Goal: Register for event/course

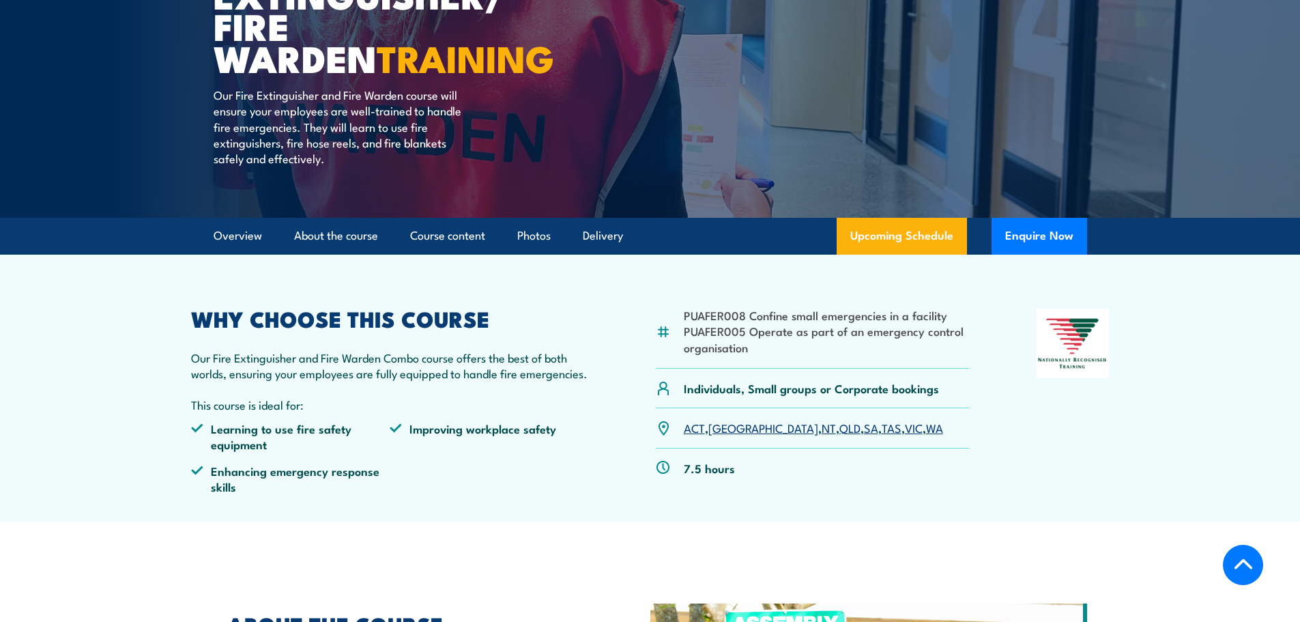
scroll to position [273, 0]
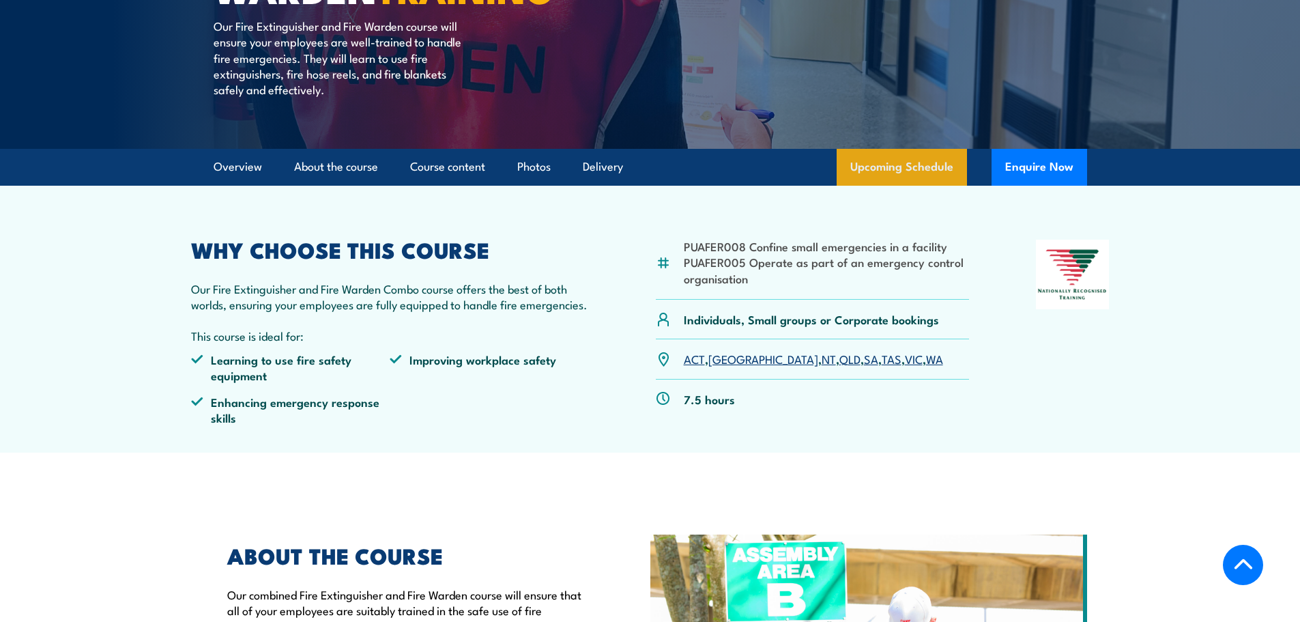
click at [878, 167] on link "Upcoming Schedule" at bounding box center [902, 167] width 130 height 37
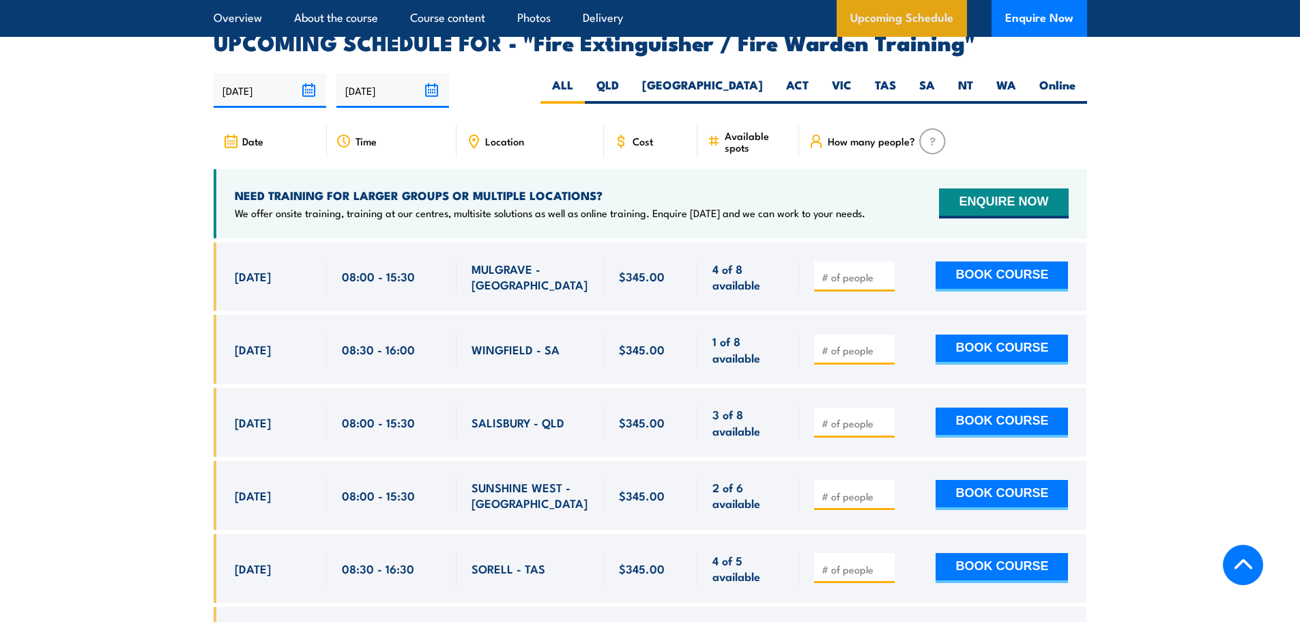
scroll to position [2242, 0]
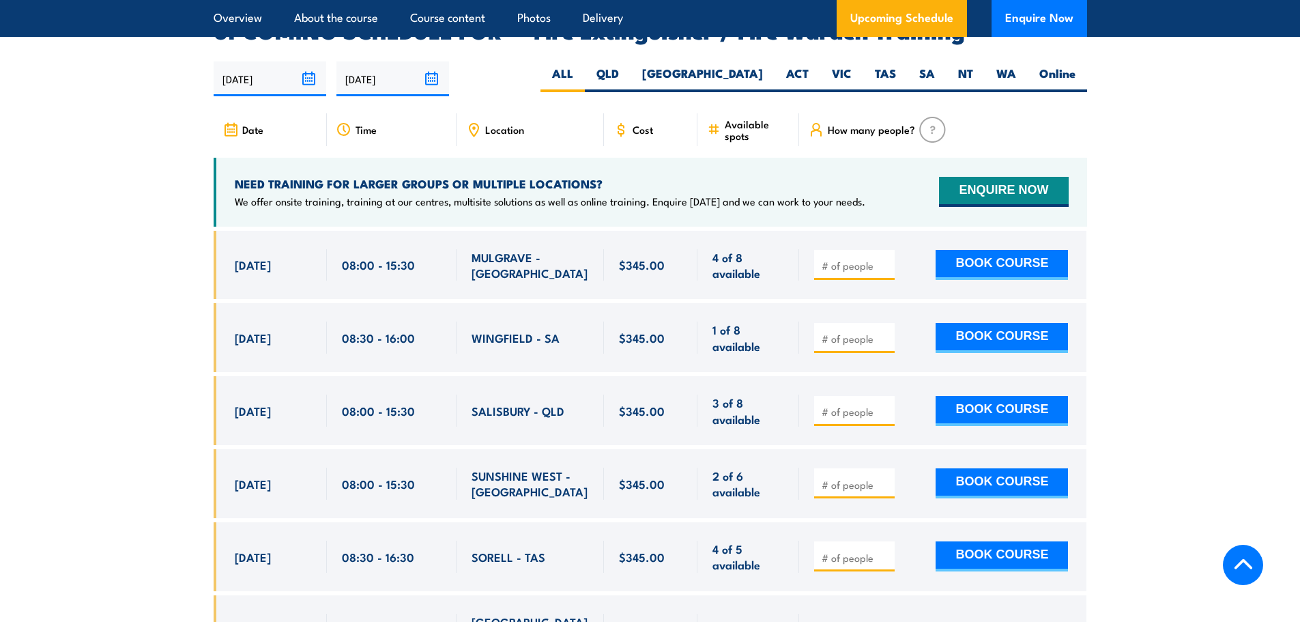
click at [504, 124] on span "Location" at bounding box center [504, 130] width 39 height 12
click at [469, 122] on icon at bounding box center [473, 129] width 15 height 15
click at [753, 66] on label "[GEOGRAPHIC_DATA]" at bounding box center [703, 79] width 144 height 27
click at [763, 66] on input "[GEOGRAPHIC_DATA]" at bounding box center [767, 70] width 9 height 9
radio input "true"
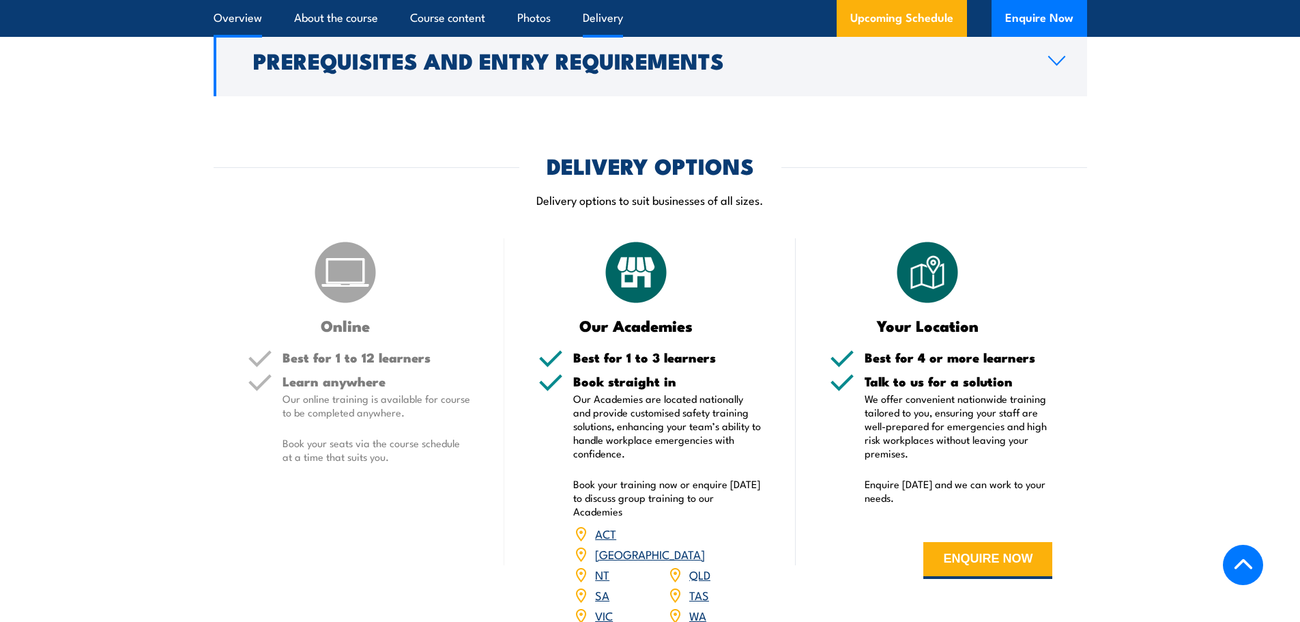
scroll to position [1559, 0]
